Goal: Information Seeking & Learning: Learn about a topic

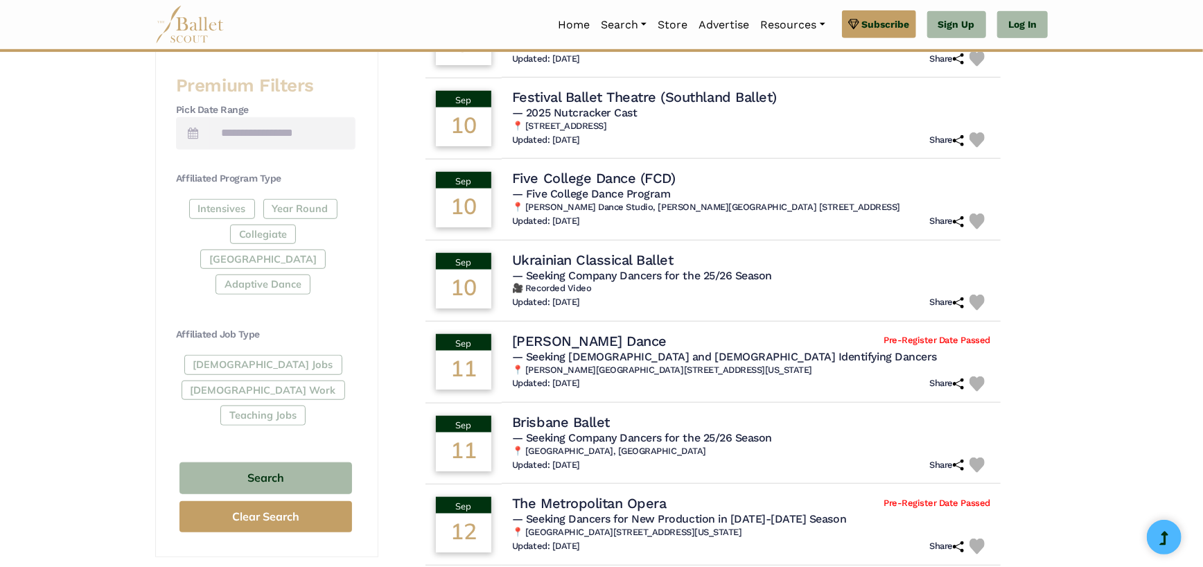
scroll to position [520, 0]
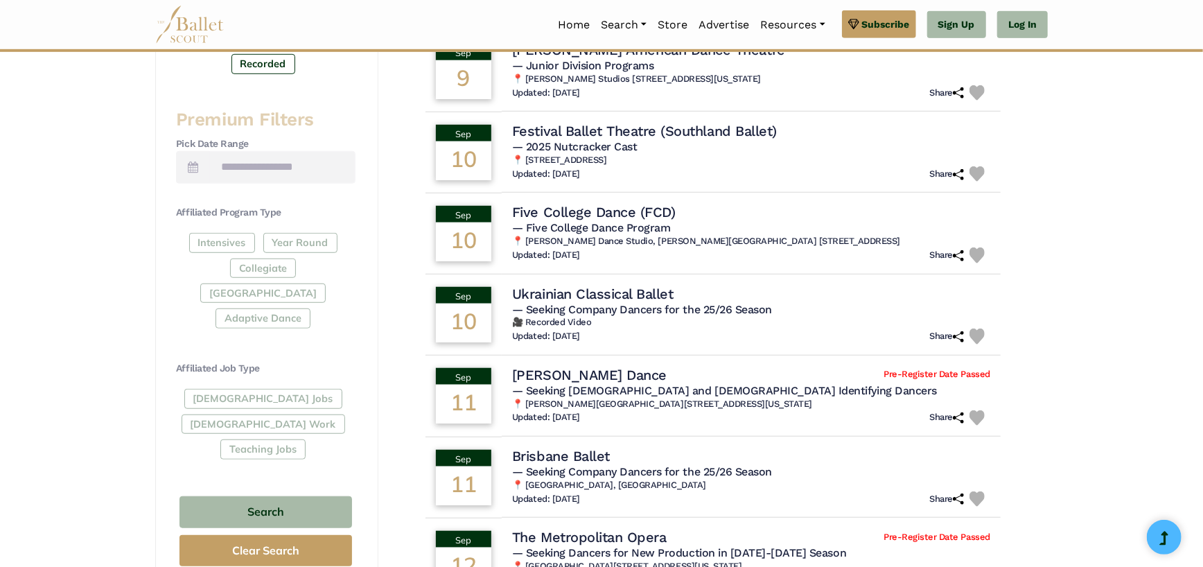
click at [294, 238] on div "Intensives Year Round Collegiate Post High School Adaptive Dance" at bounding box center [265, 283] width 179 height 101
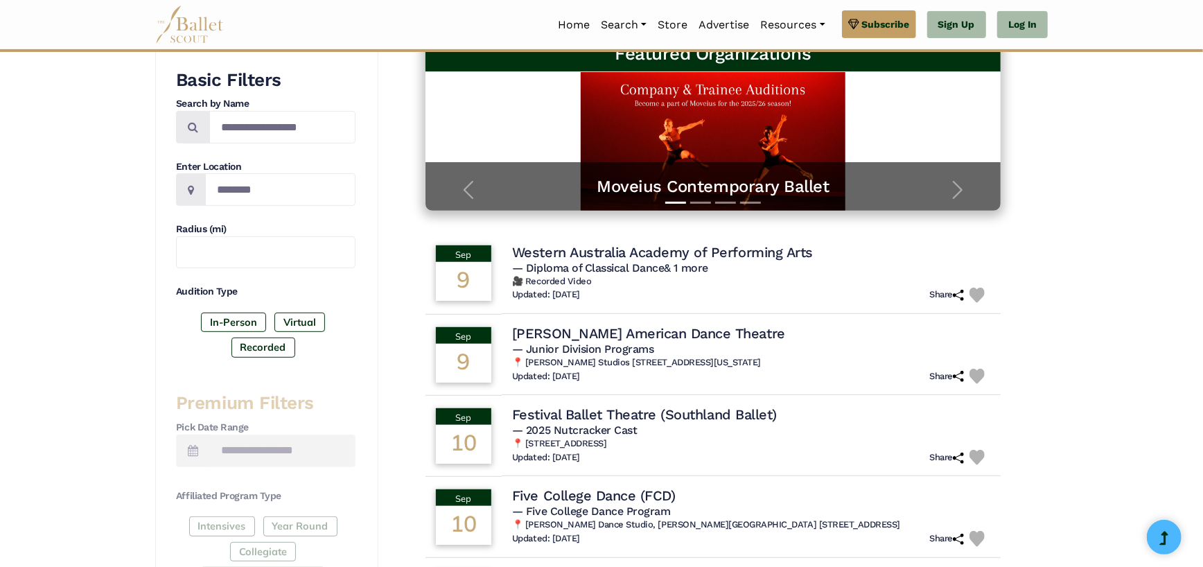
scroll to position [173, 0]
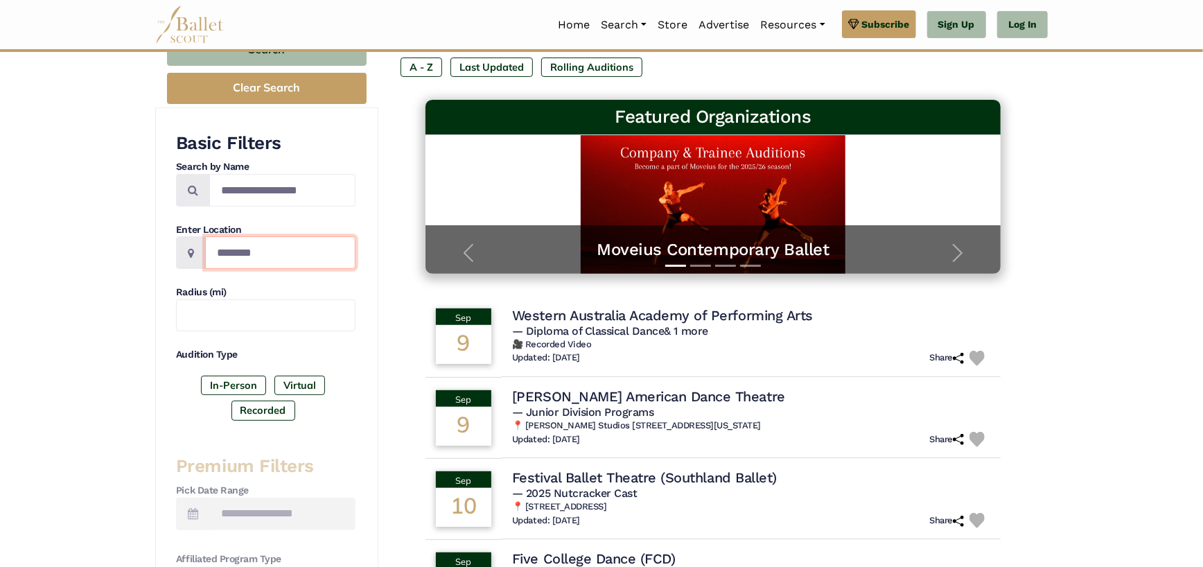
click at [248, 248] on input "Location" at bounding box center [280, 252] width 150 height 33
type input "******"
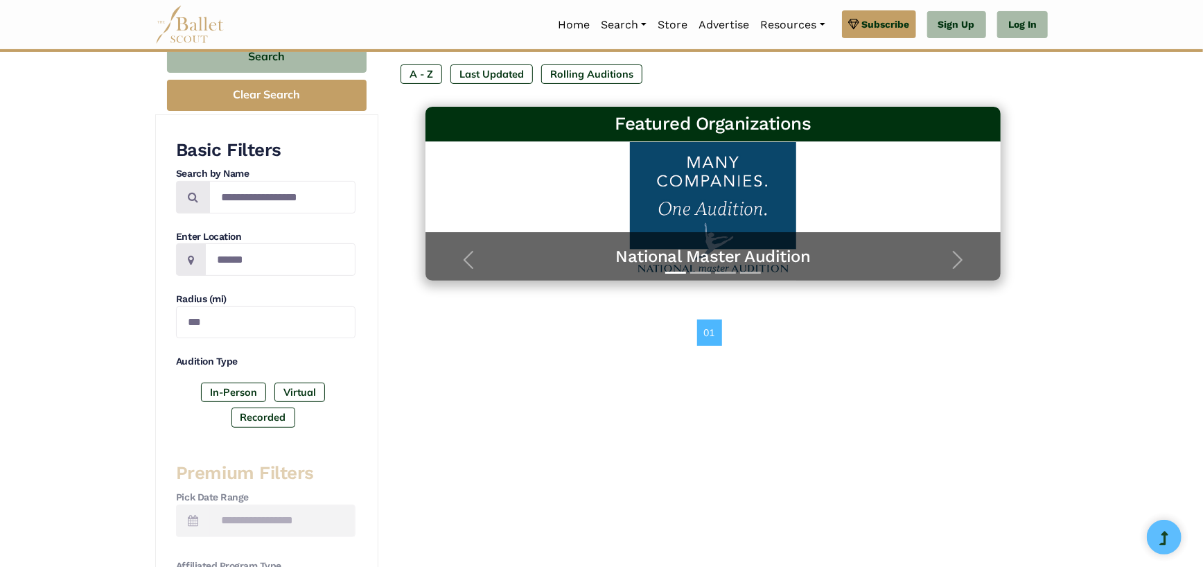
scroll to position [173, 0]
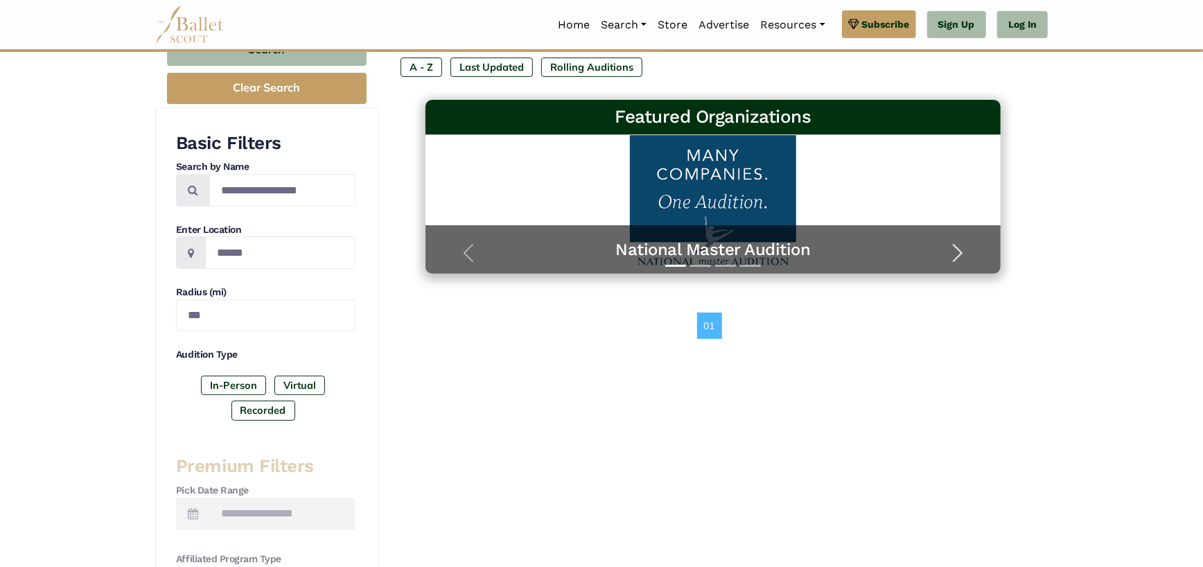
click at [960, 248] on span "button" at bounding box center [957, 253] width 22 height 22
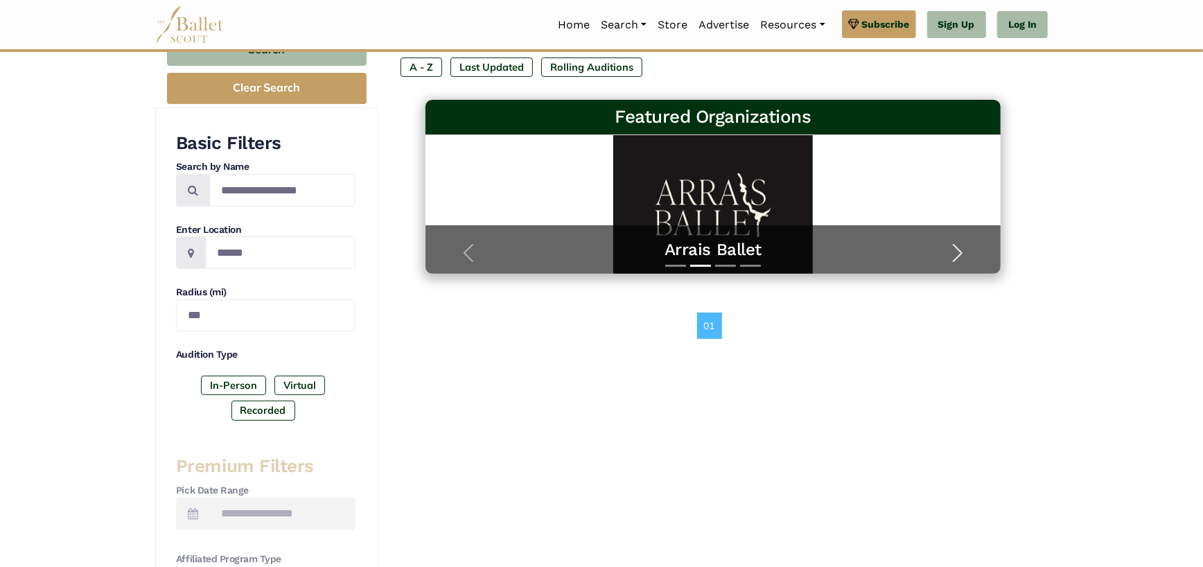
click at [960, 248] on span "button" at bounding box center [957, 253] width 22 height 22
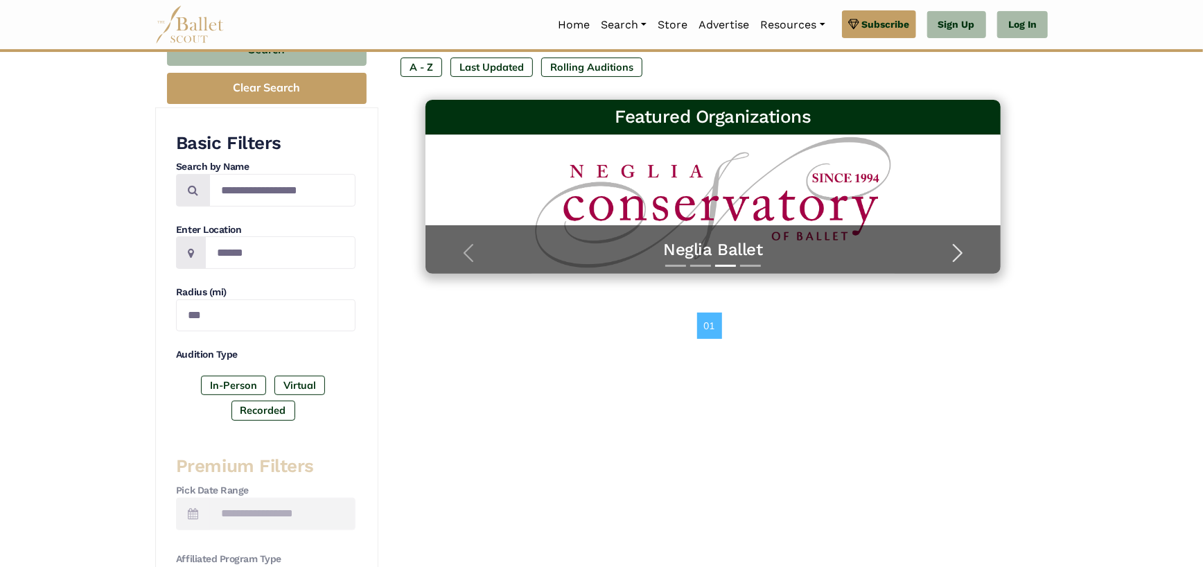
click at [960, 248] on span "button" at bounding box center [957, 253] width 22 height 22
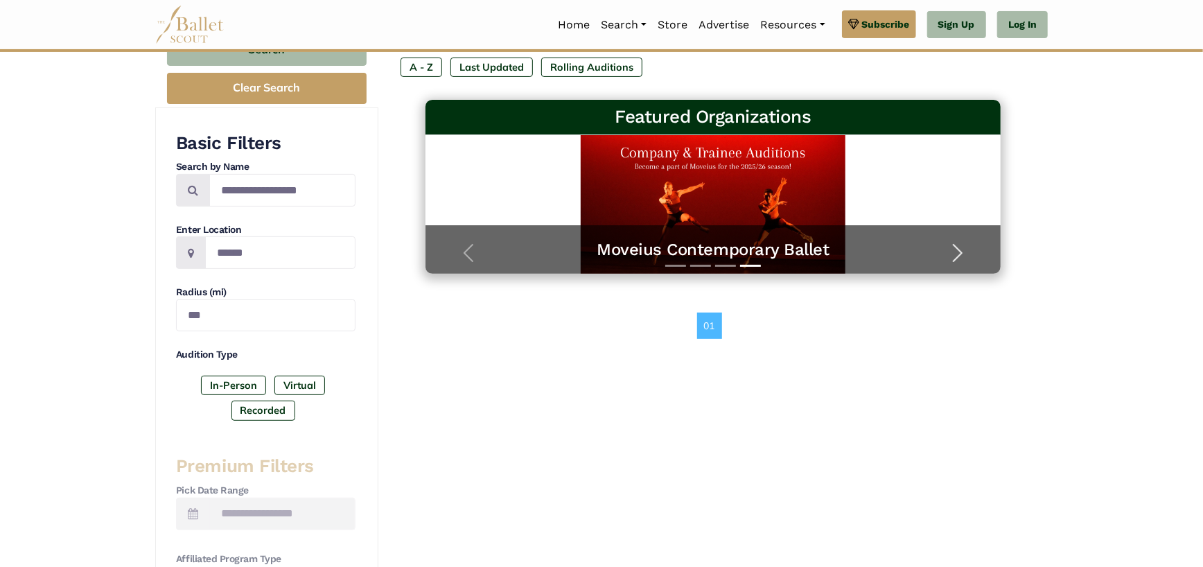
click at [960, 248] on span "button" at bounding box center [957, 253] width 22 height 22
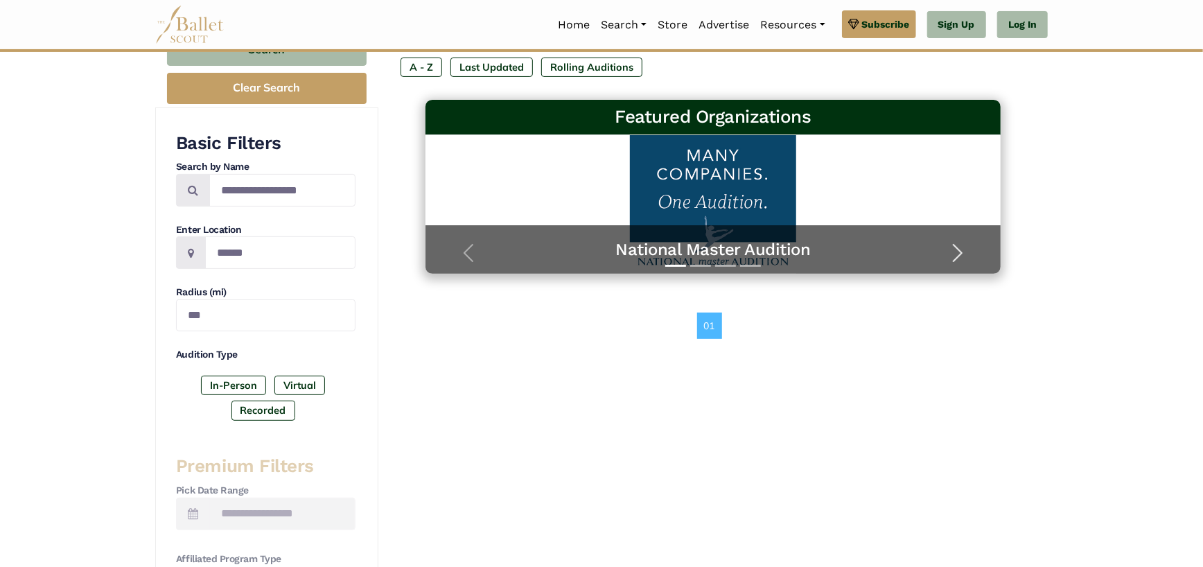
click at [960, 248] on span "button" at bounding box center [957, 253] width 22 height 22
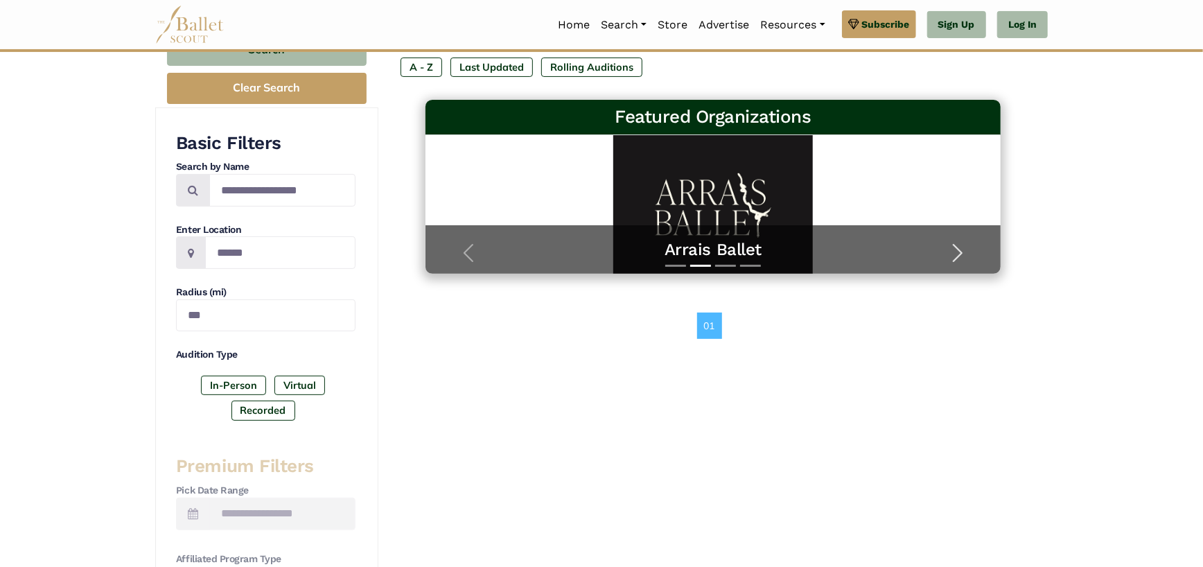
click at [960, 248] on span "button" at bounding box center [957, 253] width 22 height 22
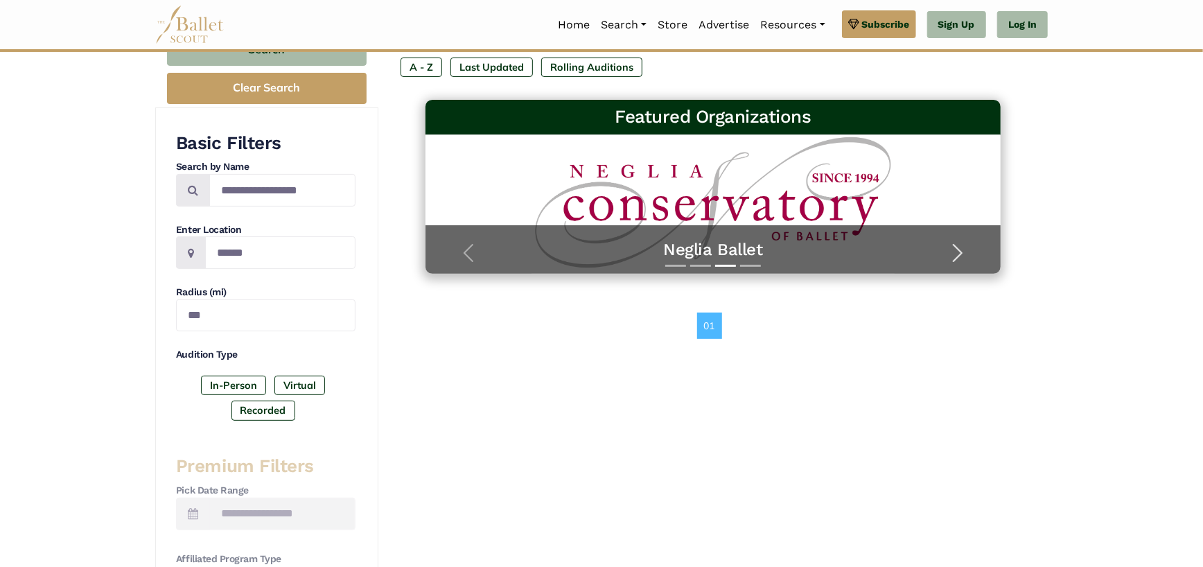
click at [960, 248] on span "button" at bounding box center [957, 253] width 22 height 22
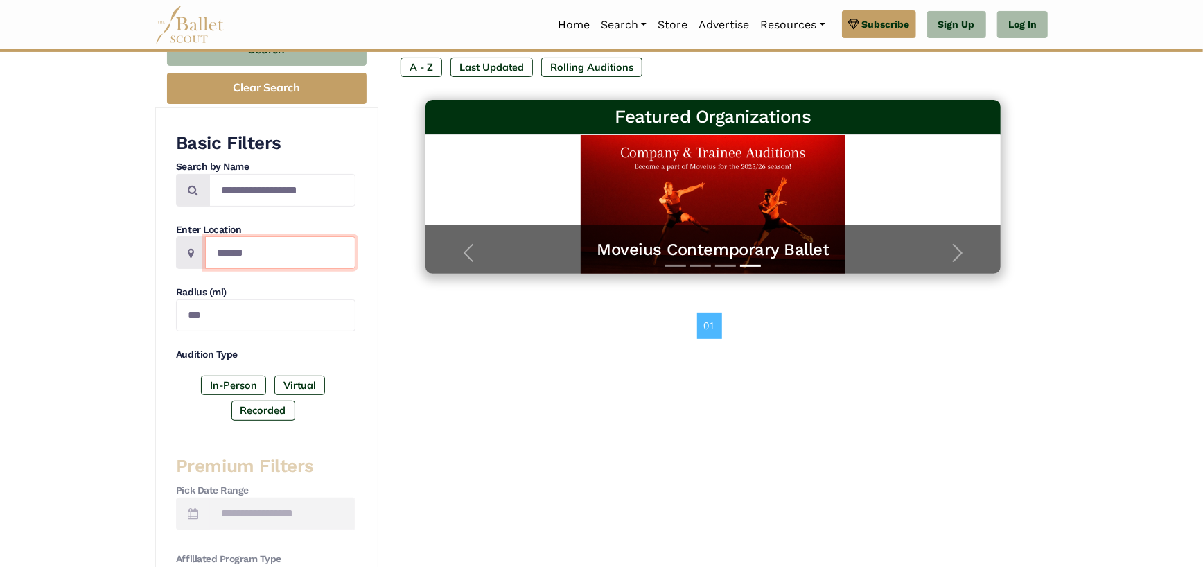
drag, startPoint x: 265, startPoint y: 257, endPoint x: 166, endPoint y: 254, distance: 99.8
click at [166, 254] on div "Basic Filters Search by Name Enter Location ****** Radius (mi) *** Audition Typ…" at bounding box center [266, 522] width 223 height 831
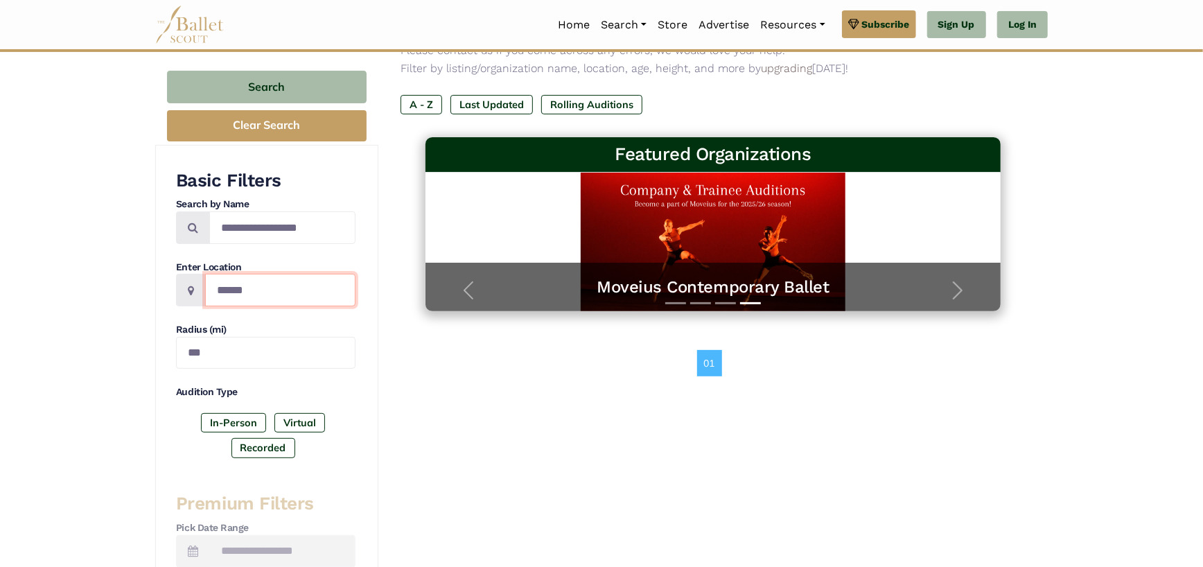
scroll to position [115, 0]
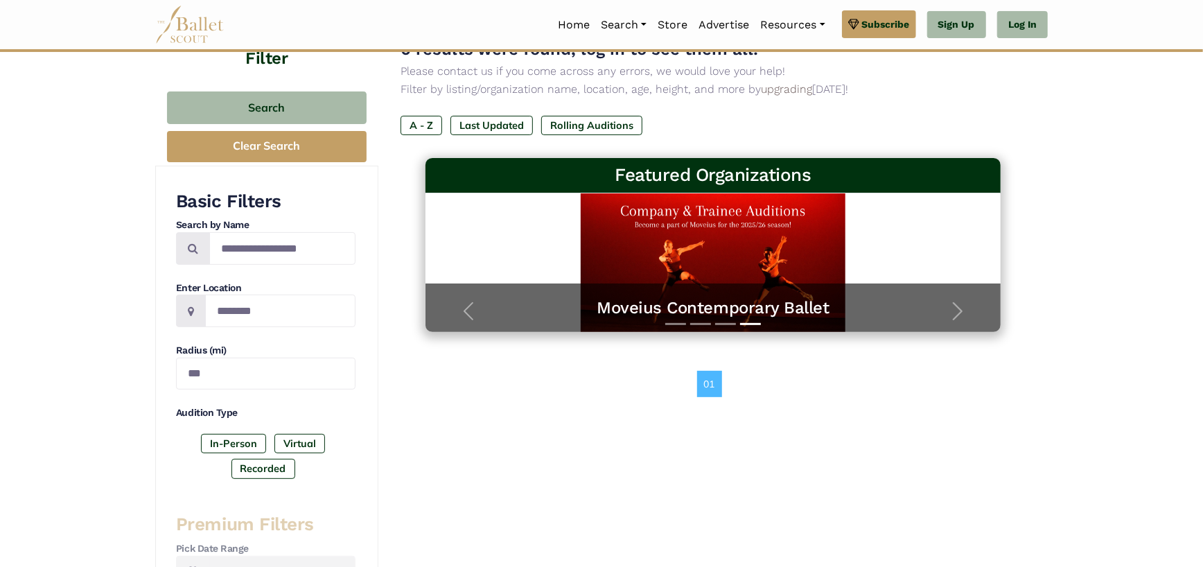
click at [193, 306] on icon at bounding box center [191, 311] width 6 height 11
click at [191, 307] on icon at bounding box center [191, 311] width 6 height 11
click at [265, 143] on button "Clear Search" at bounding box center [267, 146] width 200 height 31
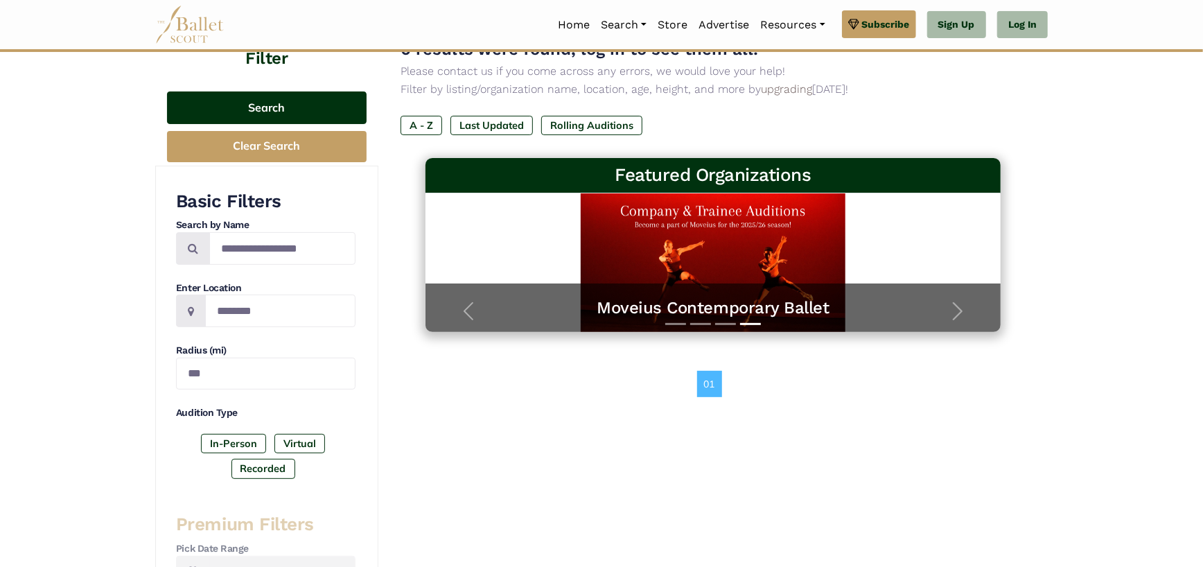
click at [271, 105] on button "Search" at bounding box center [267, 107] width 200 height 33
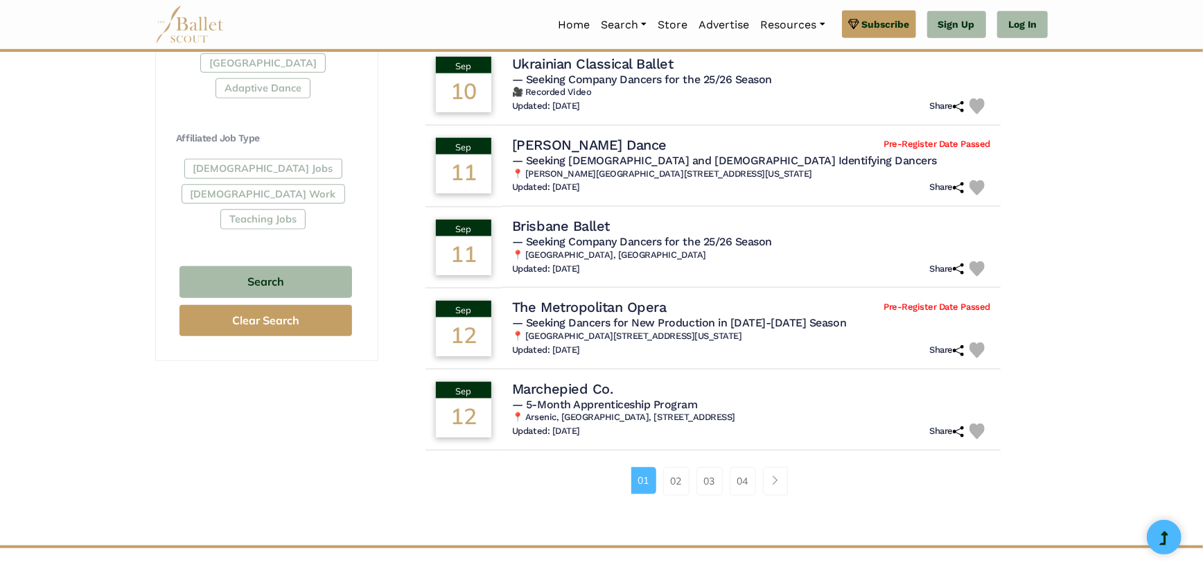
scroll to position [750, 0]
click at [678, 479] on link "02" at bounding box center [676, 480] width 26 height 28
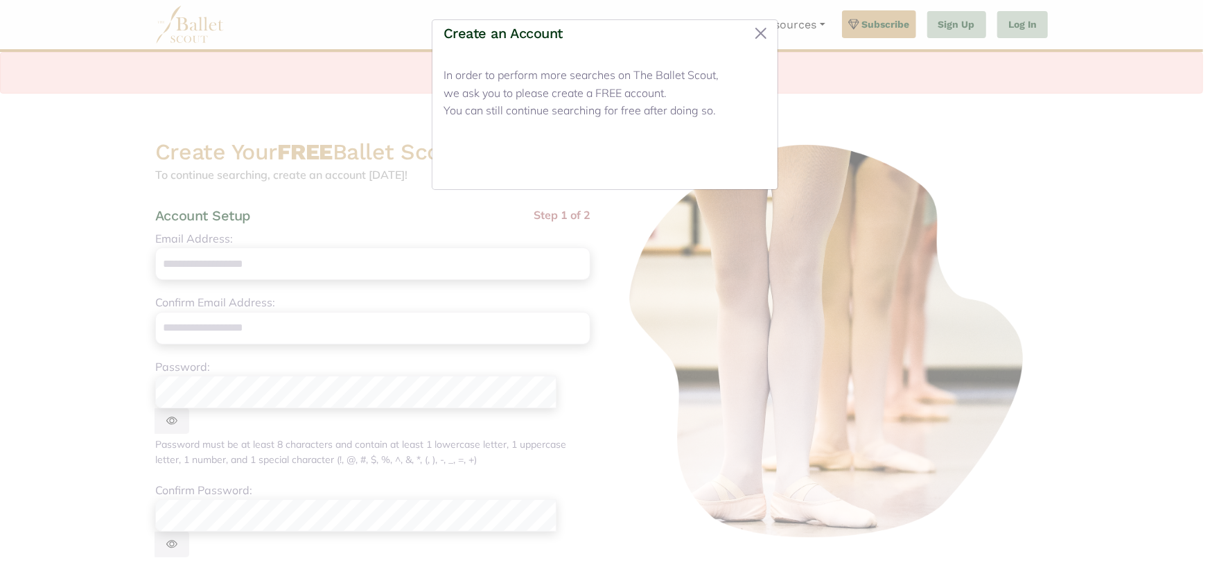
click at [734, 154] on button "Close" at bounding box center [740, 161] width 52 height 33
